Goal: Find specific fact: Find specific fact

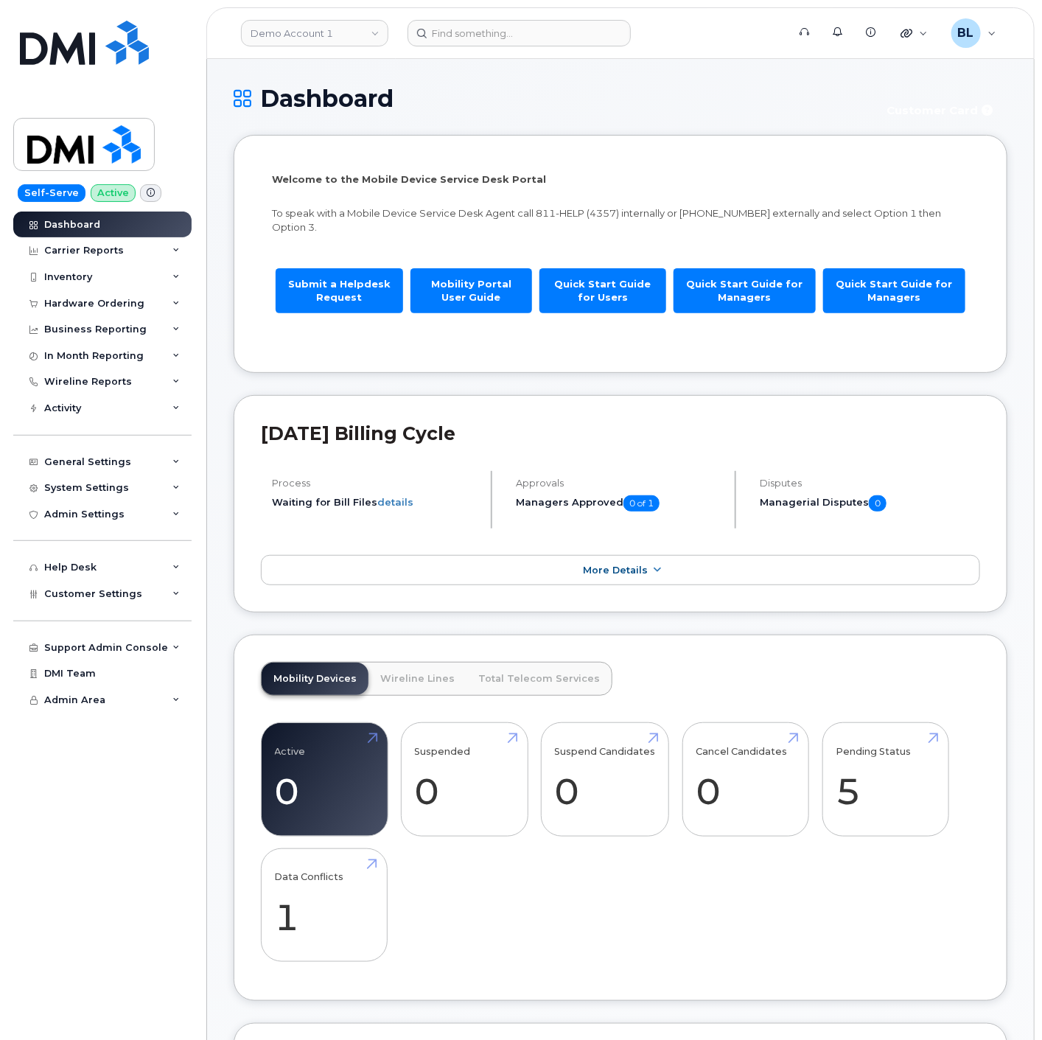
click at [307, 50] on header "Demo Account 1 Support Alerts Knowledge Base Quicklinks Suspend / Cancel Device…" at bounding box center [620, 33] width 829 height 52
click at [318, 38] on link "Demo Account 1" at bounding box center [314, 33] width 147 height 27
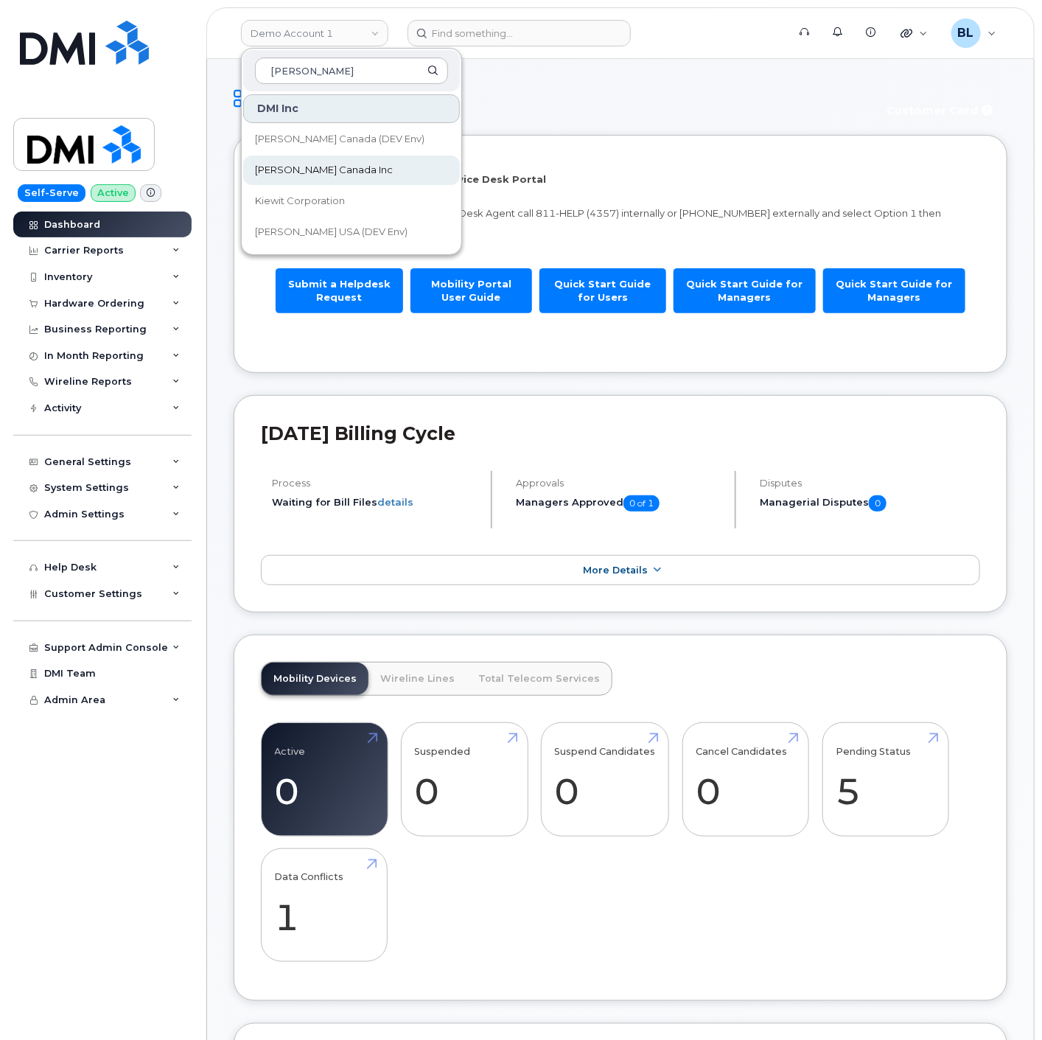
type input "[PERSON_NAME]"
click at [298, 173] on span "[PERSON_NAME] Canada Inc" at bounding box center [324, 170] width 138 height 15
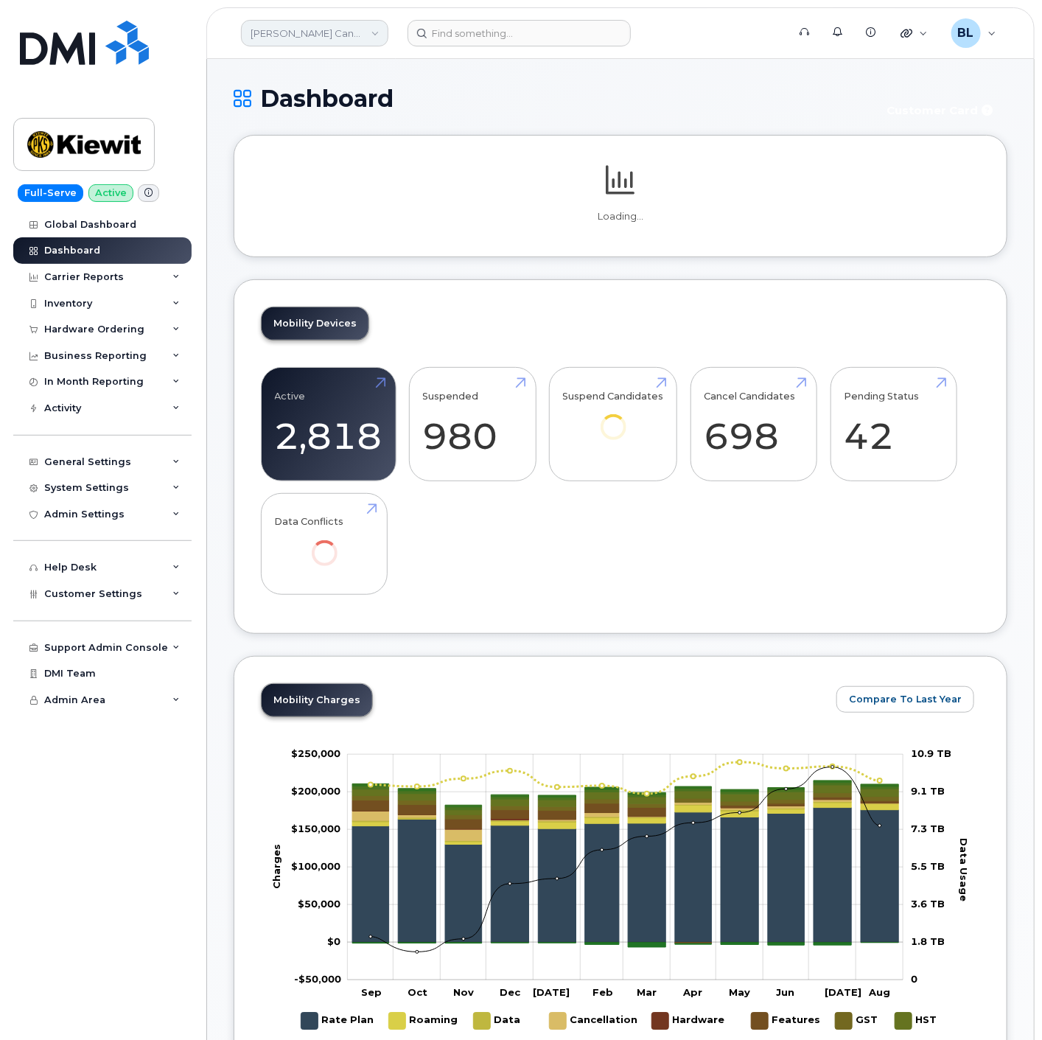
click at [358, 27] on link "[PERSON_NAME] Canada Inc" at bounding box center [314, 33] width 147 height 27
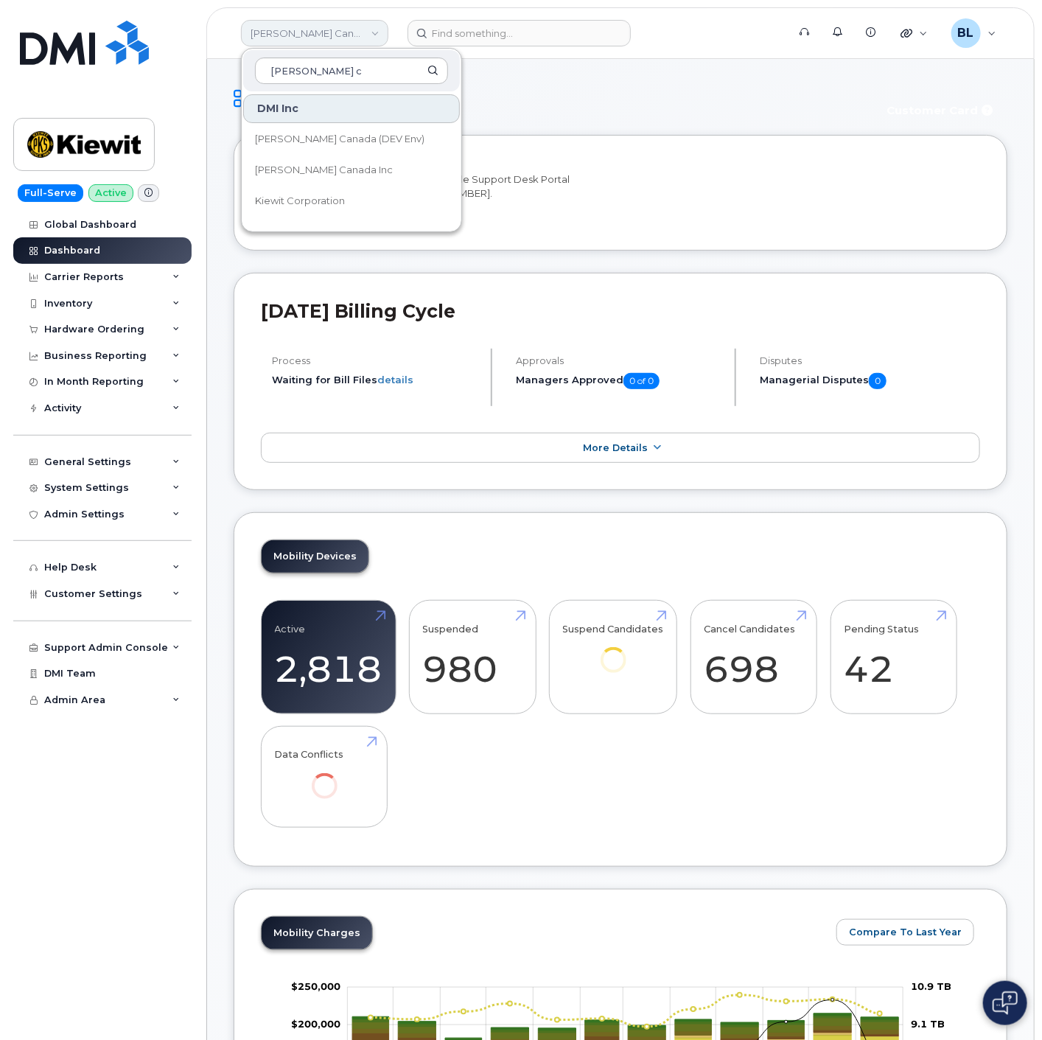
type input "[PERSON_NAME]"
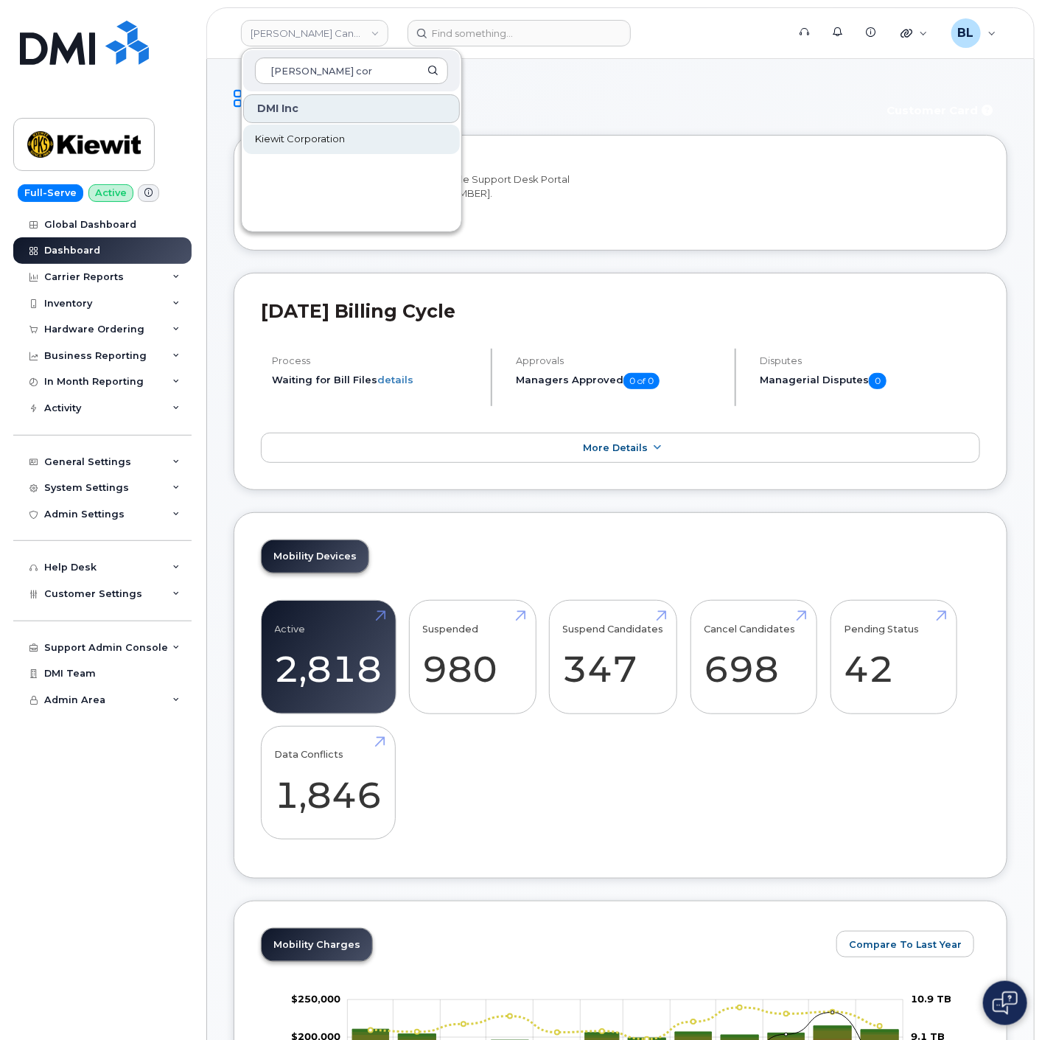
type input "[PERSON_NAME] cor"
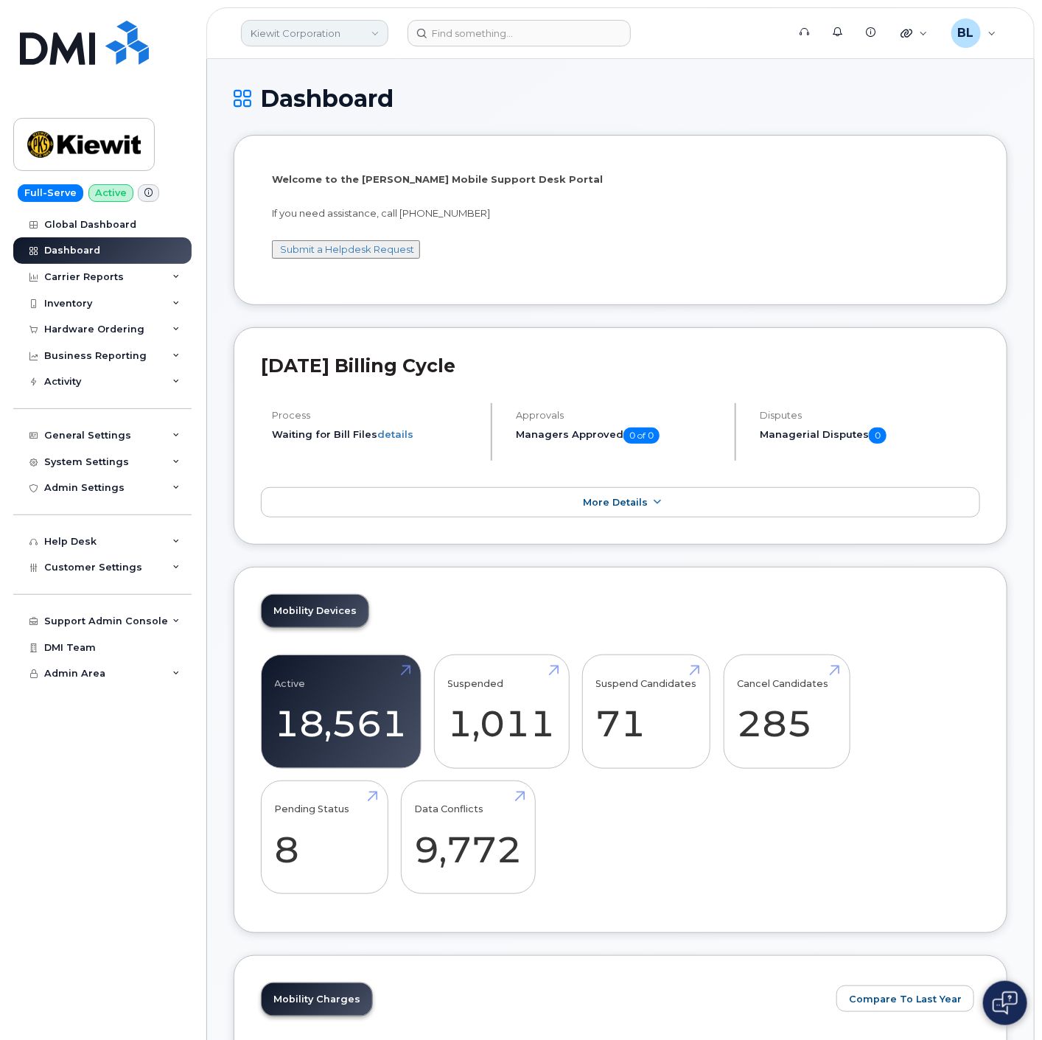
click at [310, 25] on link "Kiewit Corporation" at bounding box center [314, 33] width 147 height 27
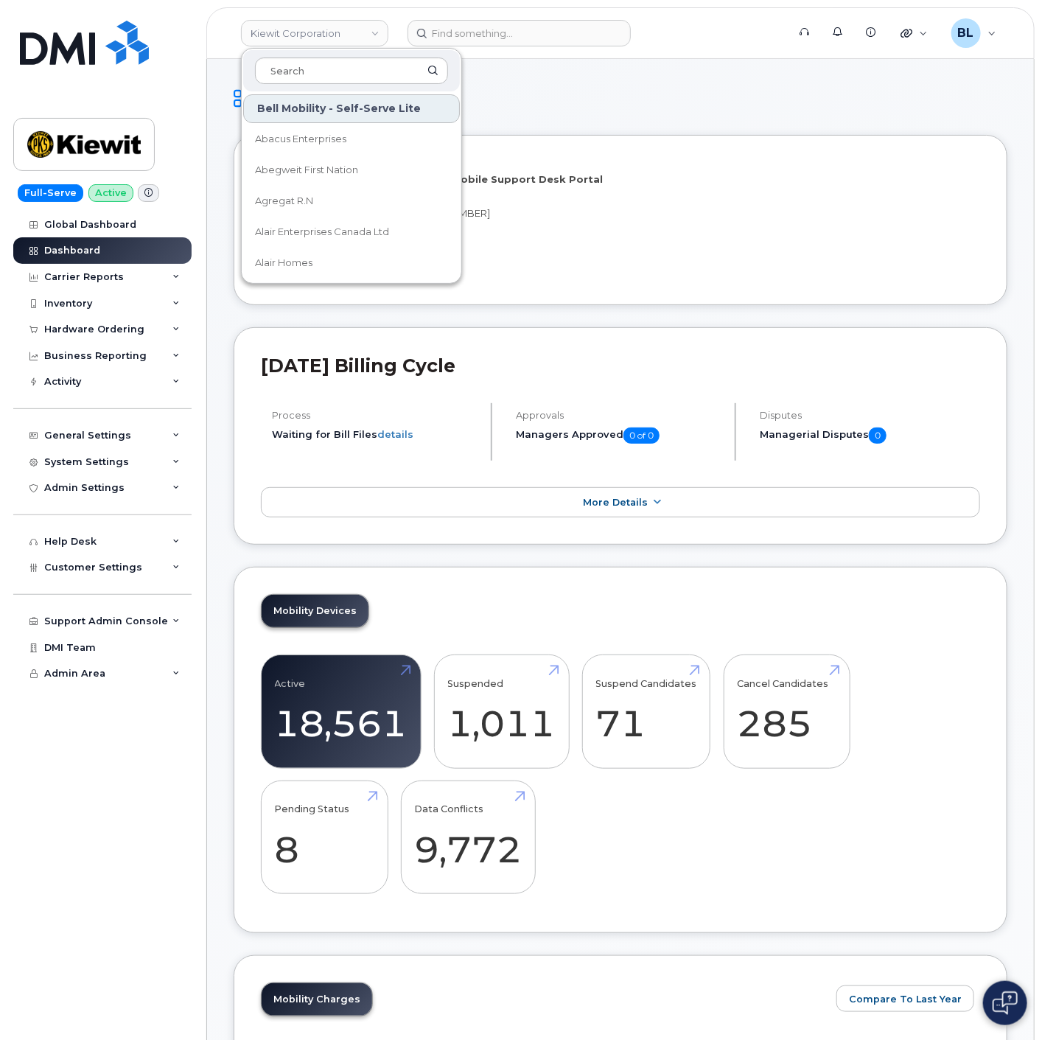
click at [666, 226] on div "Welcome to the Kiewit Mobile Support Desk Portal If you need assistance, call 8…" at bounding box center [620, 222] width 697 height 100
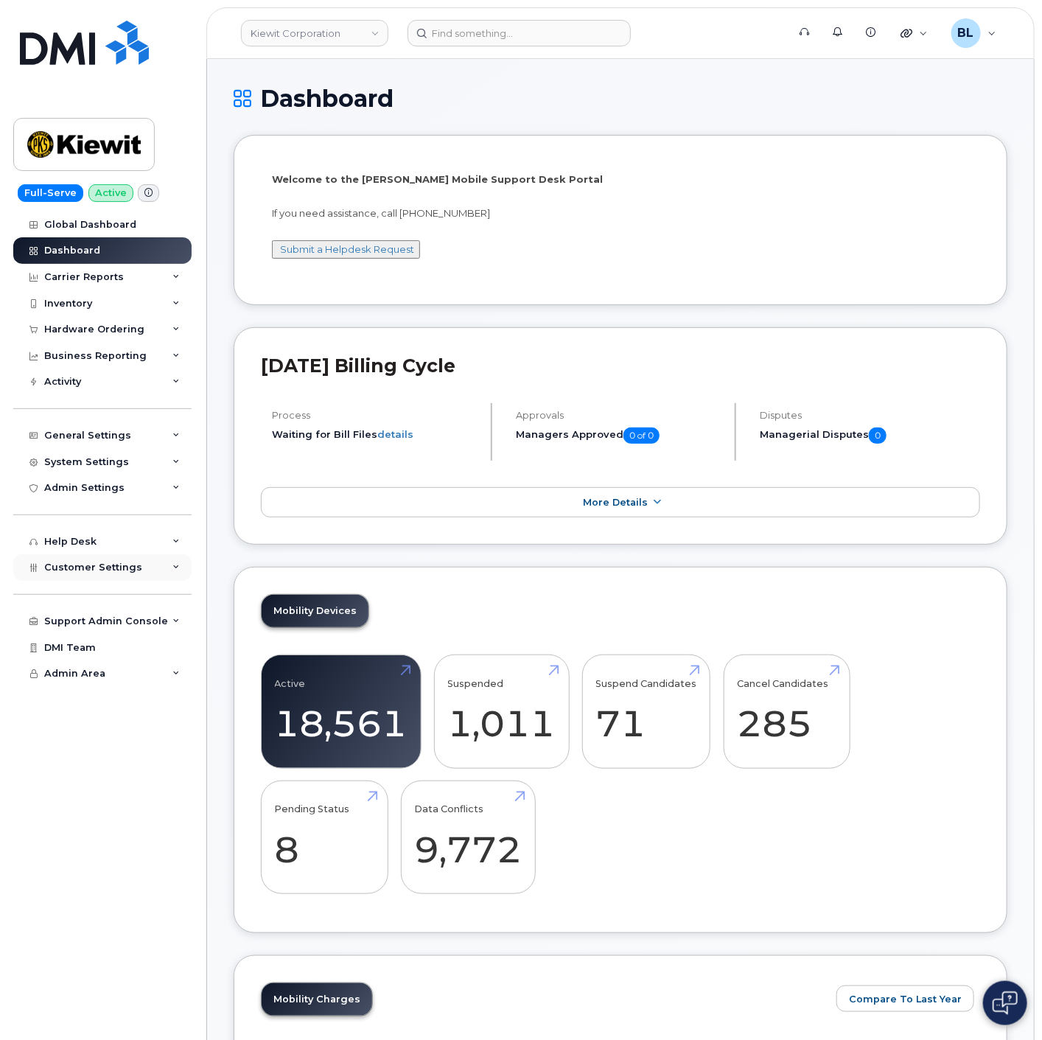
click at [98, 568] on span "Customer Settings" at bounding box center [93, 567] width 98 height 11
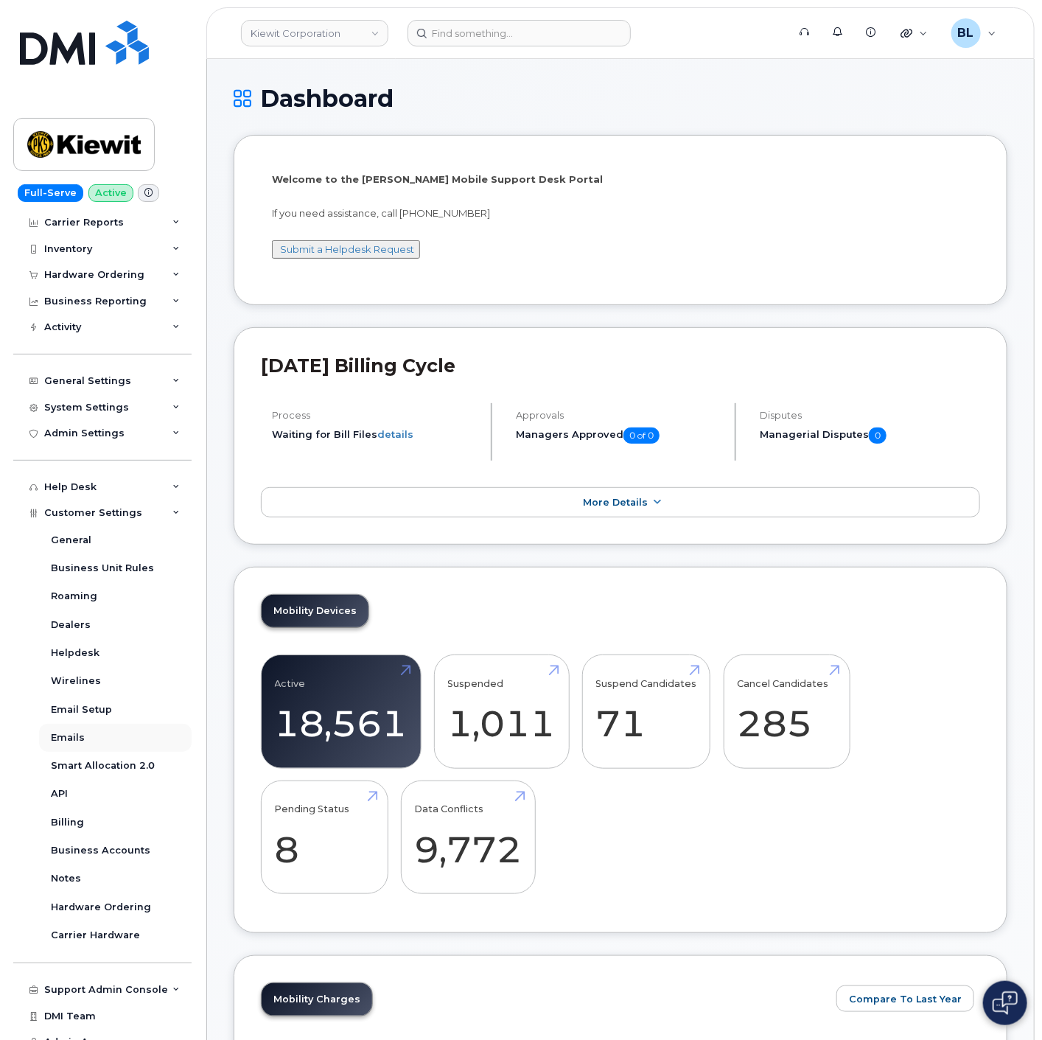
scroll to position [69, 0]
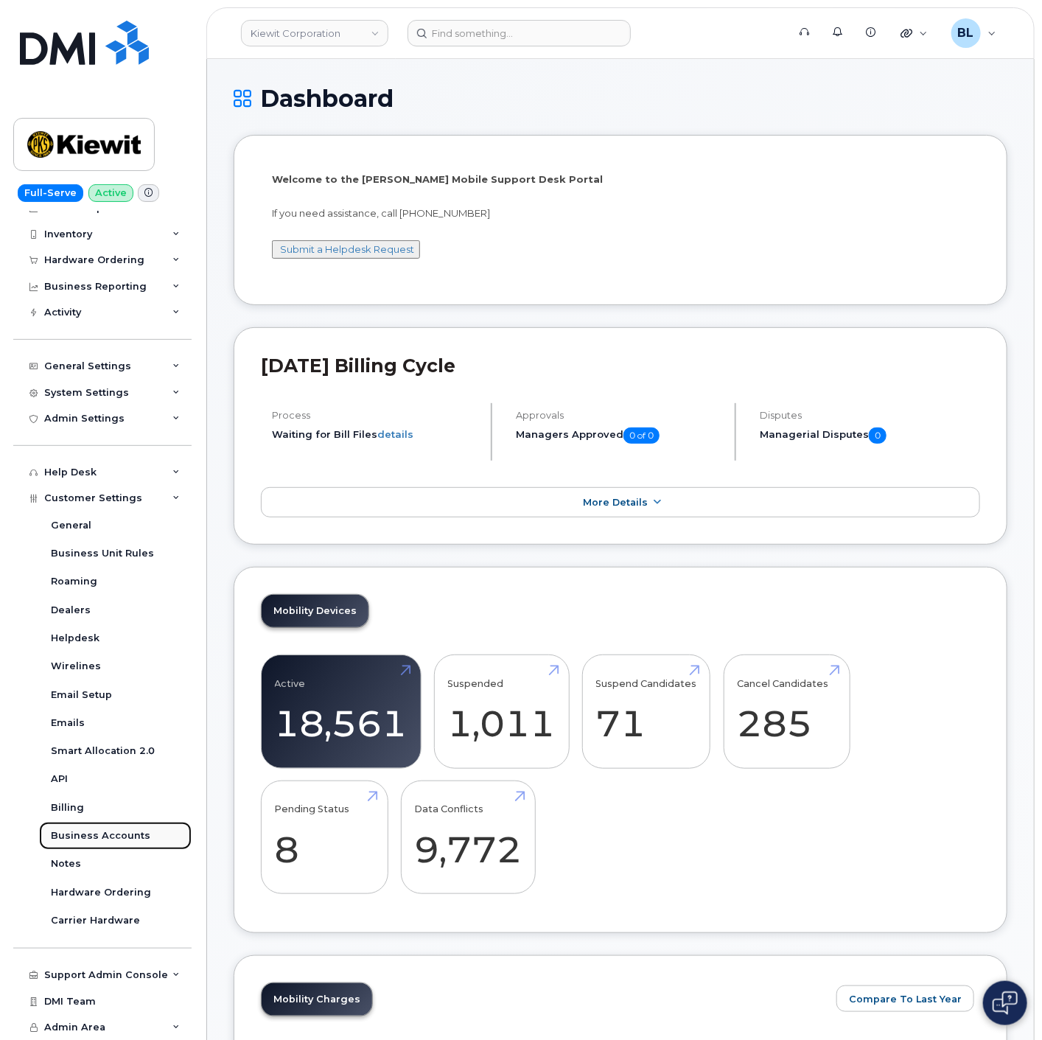
click at [119, 838] on div "Business Accounts" at bounding box center [101, 835] width 100 height 13
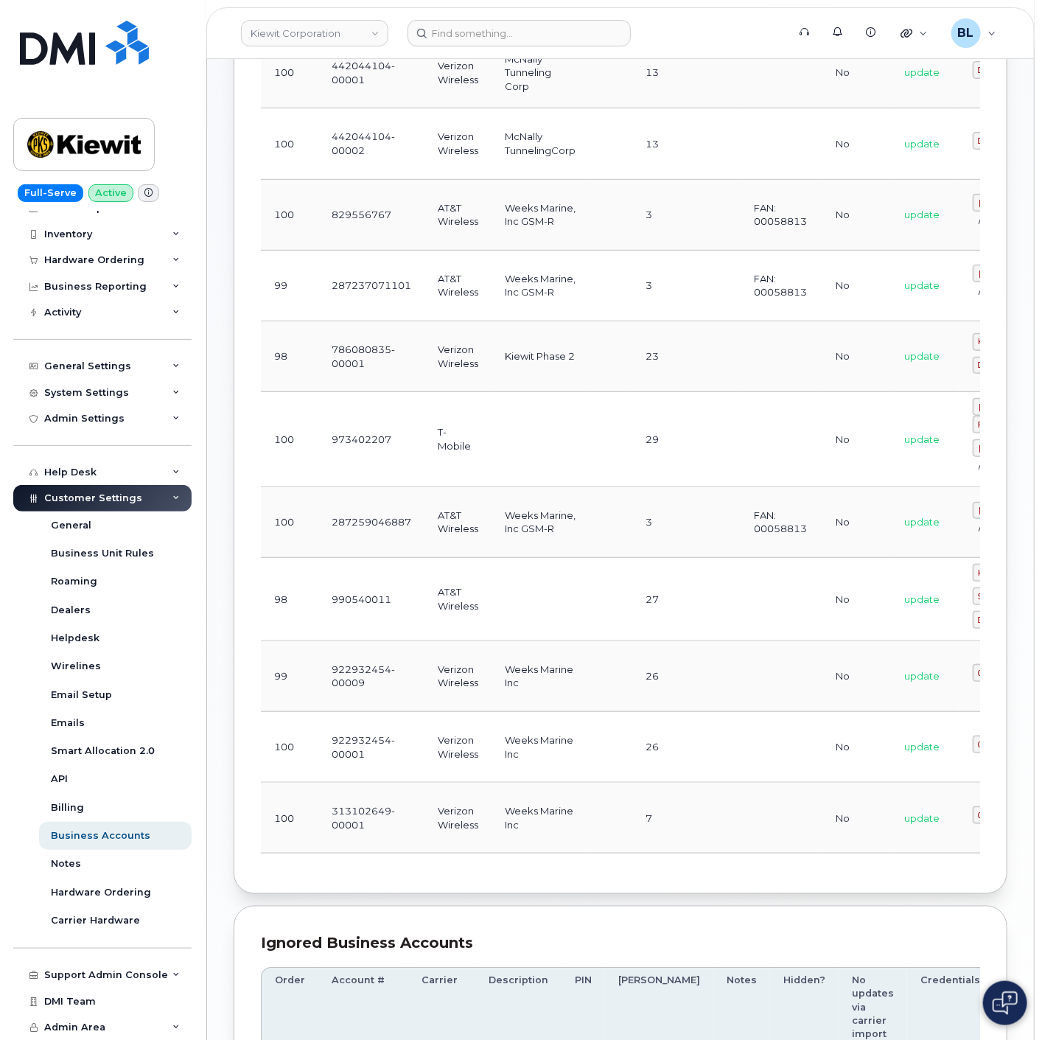
scroll to position [0, 172]
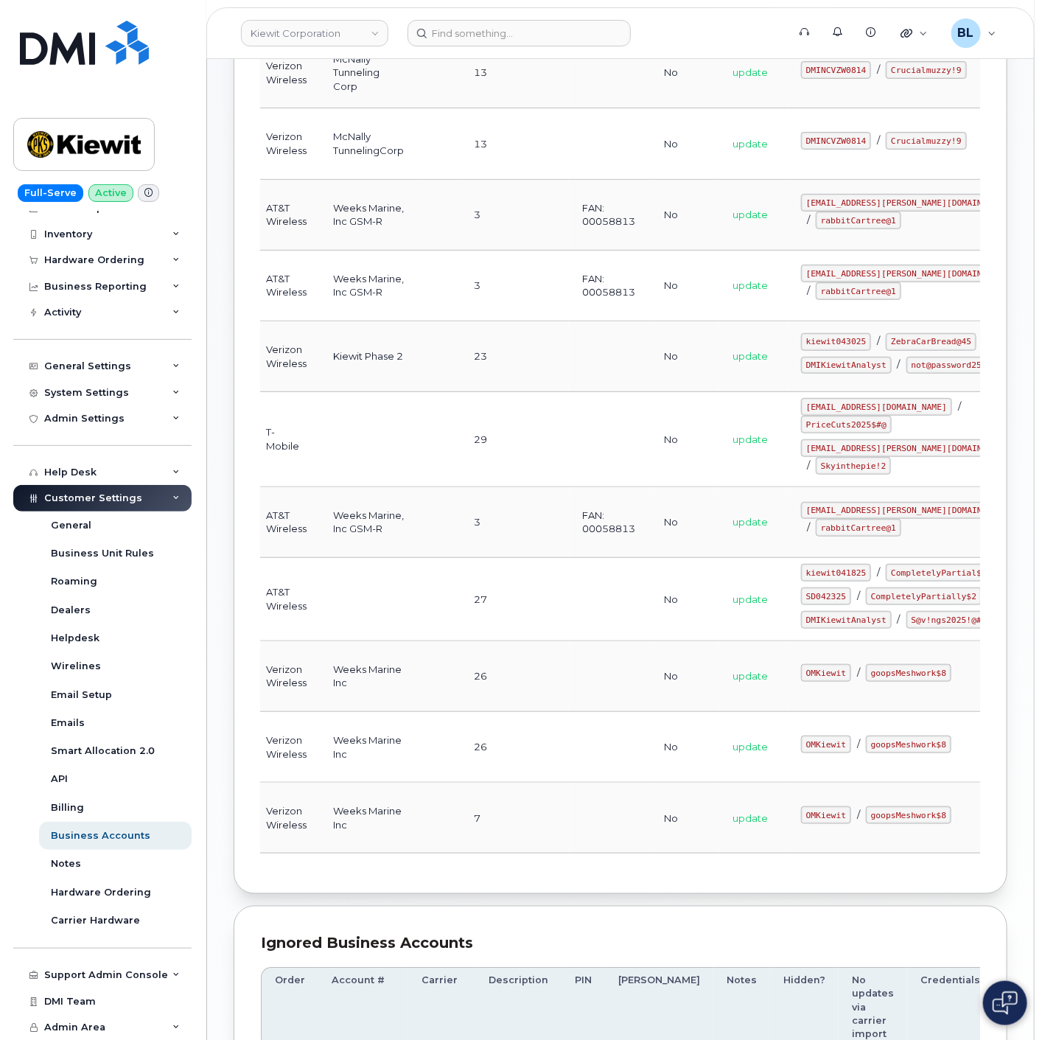
drag, startPoint x: 630, startPoint y: 762, endPoint x: 961, endPoint y: 745, distance: 331.4
drag, startPoint x: 737, startPoint y: 750, endPoint x: 780, endPoint y: 759, distance: 43.8
click at [801, 682] on div "OMKiewit / goopsMeshwork$8" at bounding box center [909, 673] width 217 height 18
copy code "OMKiewit"
click at [788, 712] on td "OMKiewit / goopsMeshwork$8" at bounding box center [909, 676] width 243 height 71
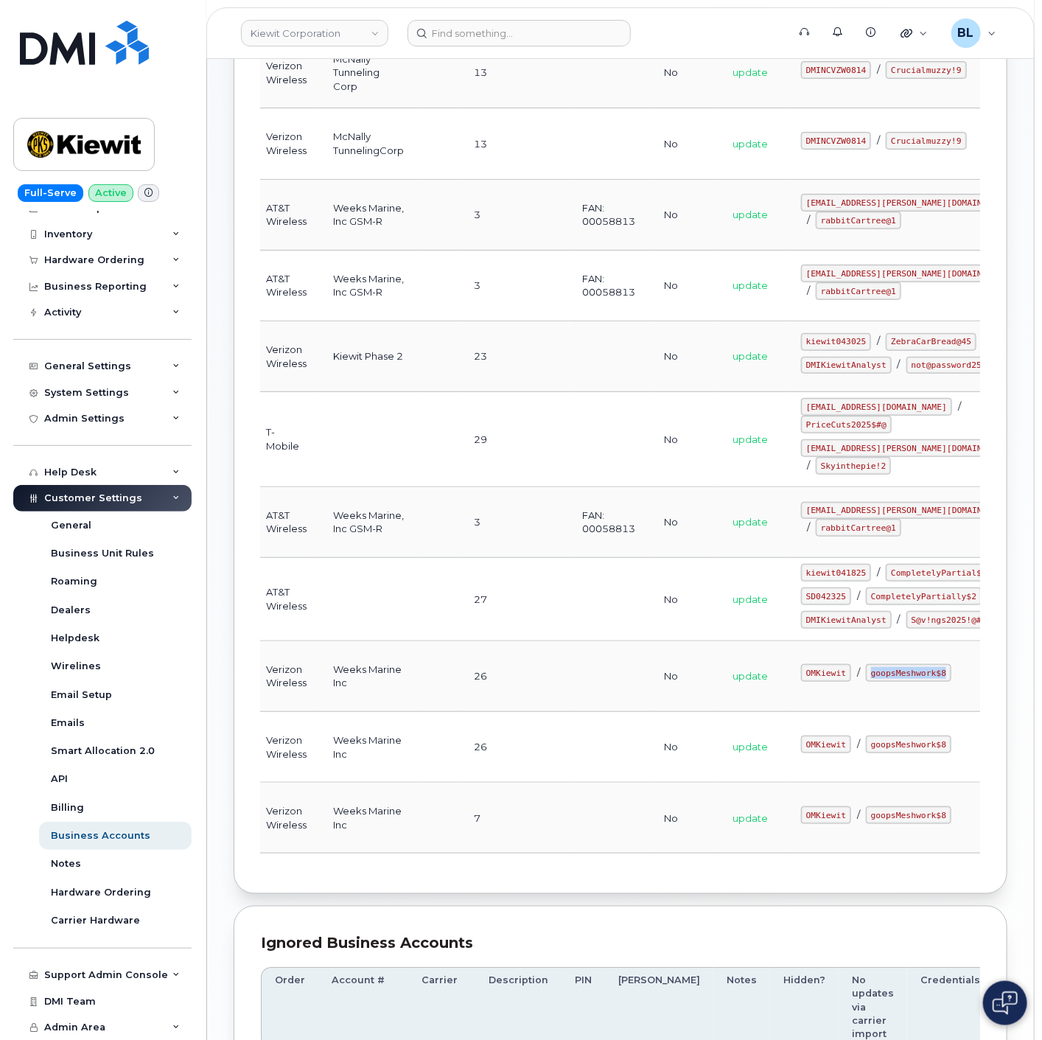
drag, startPoint x: 799, startPoint y: 762, endPoint x: 798, endPoint y: 753, distance: 9.6
click at [796, 712] on td "OMKiewit / goopsMeshwork$8" at bounding box center [909, 676] width 243 height 71
copy code "goopsMeshwork$8"
